Goal: Entertainment & Leisure: Consume media (video, audio)

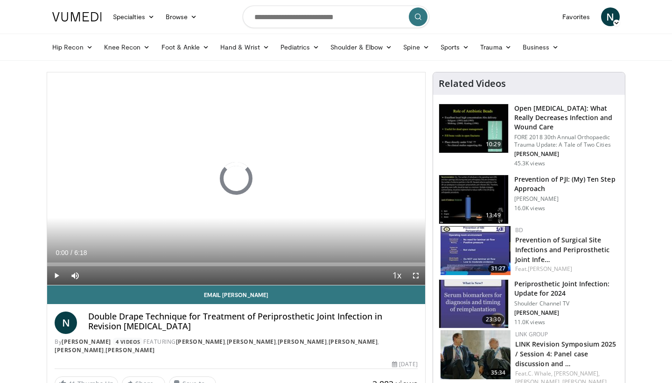
click at [415, 275] on span "Video Player" at bounding box center [416, 275] width 19 height 19
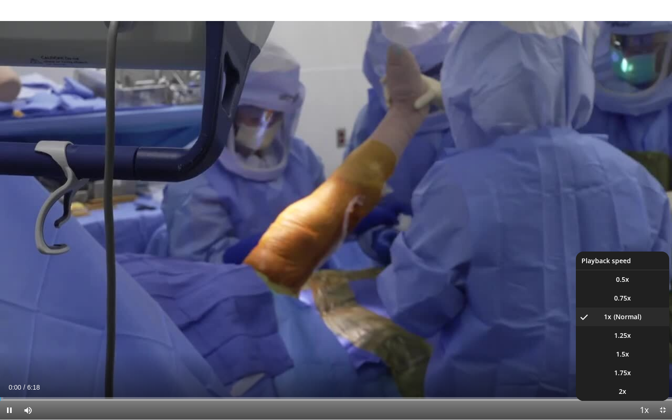
click at [647, 382] on span "Video Player" at bounding box center [644, 411] width 13 height 19
click at [625, 382] on span "2x" at bounding box center [622, 391] width 7 height 9
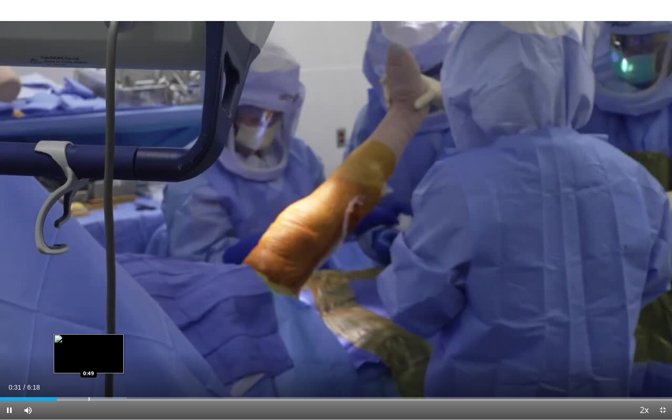
click at [89, 382] on div "Progress Bar" at bounding box center [89, 399] width 1 height 4
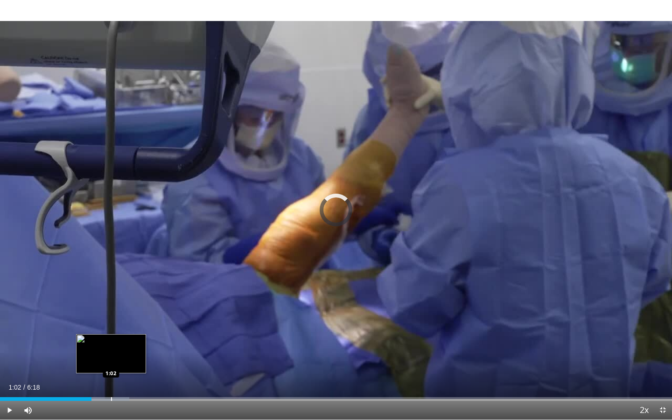
click at [111, 382] on div "Progress Bar" at bounding box center [111, 399] width 1 height 4
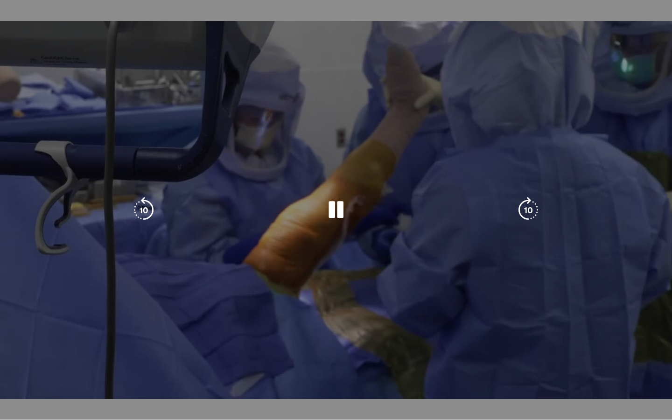
click at [131, 382] on div "Progress Bar" at bounding box center [68, 418] width 136 height 4
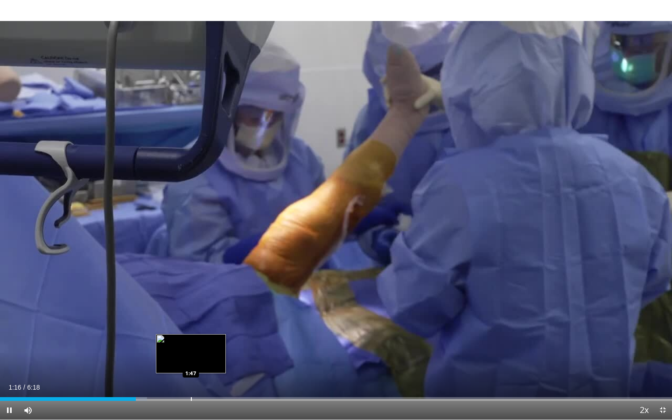
click at [191, 382] on div "Progress Bar" at bounding box center [191, 399] width 1 height 4
click at [188, 382] on div "Progress Bar" at bounding box center [188, 399] width 1 height 4
click at [180, 382] on div "1:47" at bounding box center [95, 399] width 191 height 4
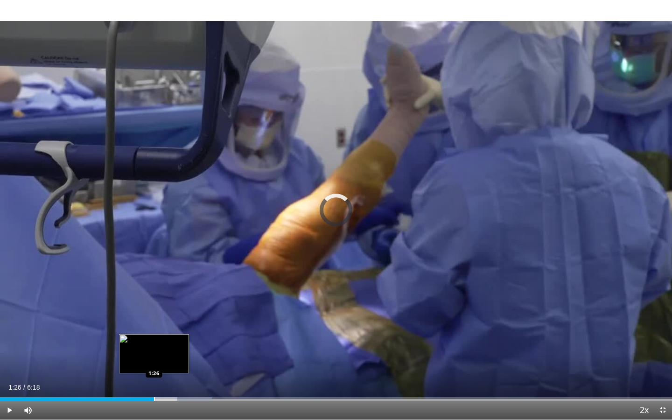
click at [154, 382] on div "Progress Bar" at bounding box center [154, 399] width 1 height 4
